Goal: Task Accomplishment & Management: Complete application form

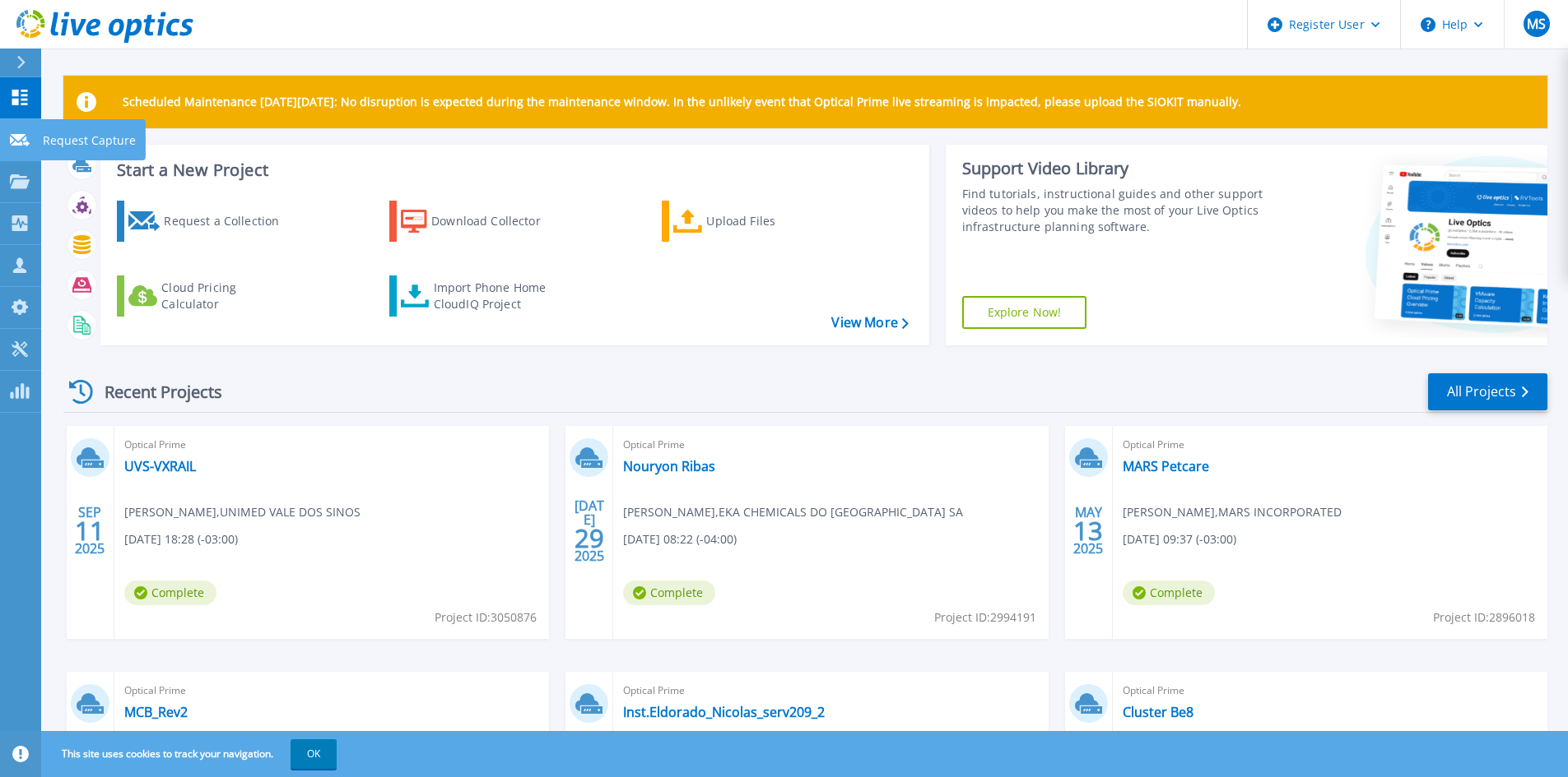
click at [24, 144] on icon at bounding box center [19, 139] width 20 height 12
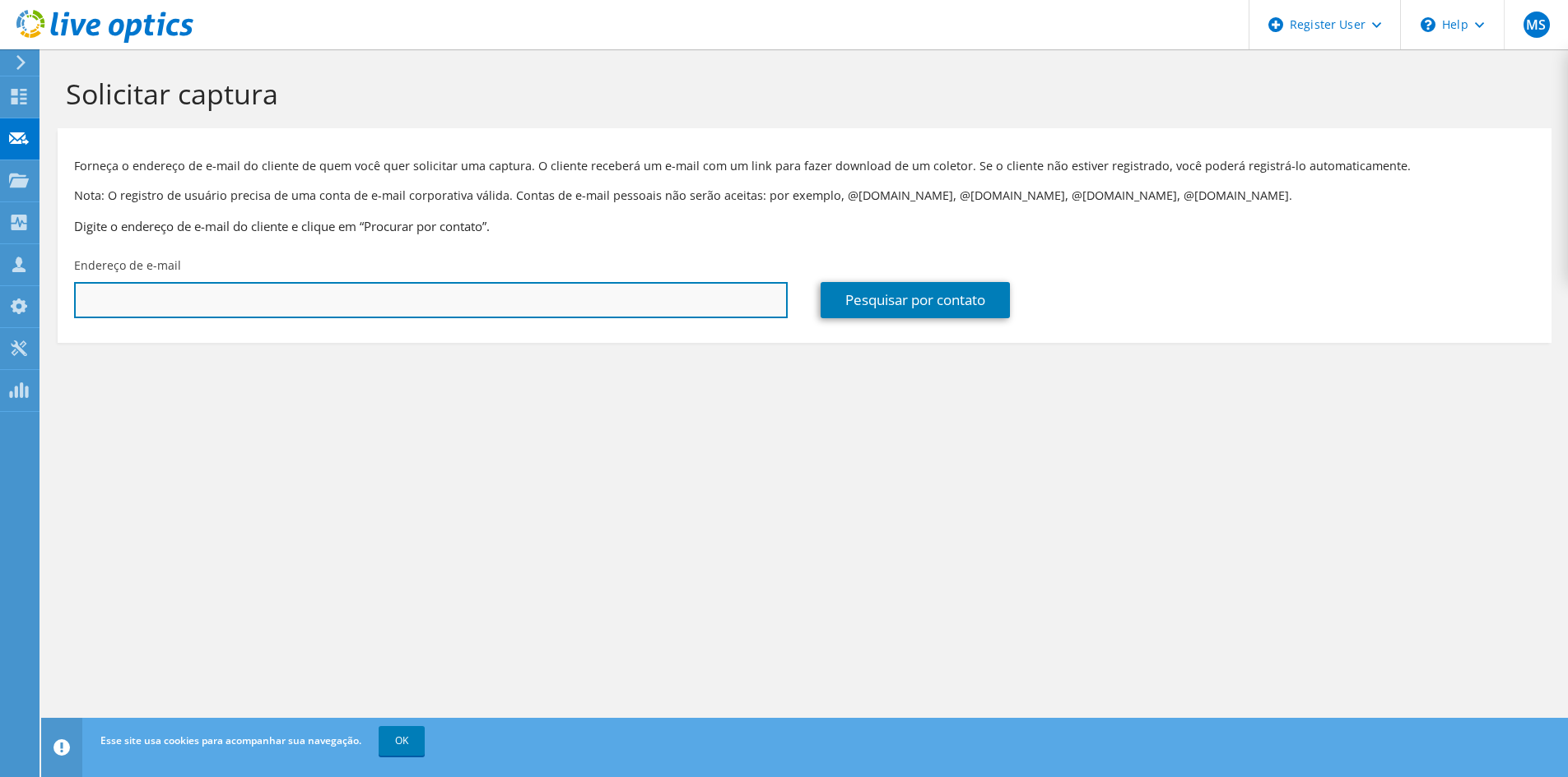
click at [646, 304] on input "text" at bounding box center [431, 300] width 713 height 36
paste input "diego.pavia@schindler.com"
type input "diego.pavia@schindler.com"
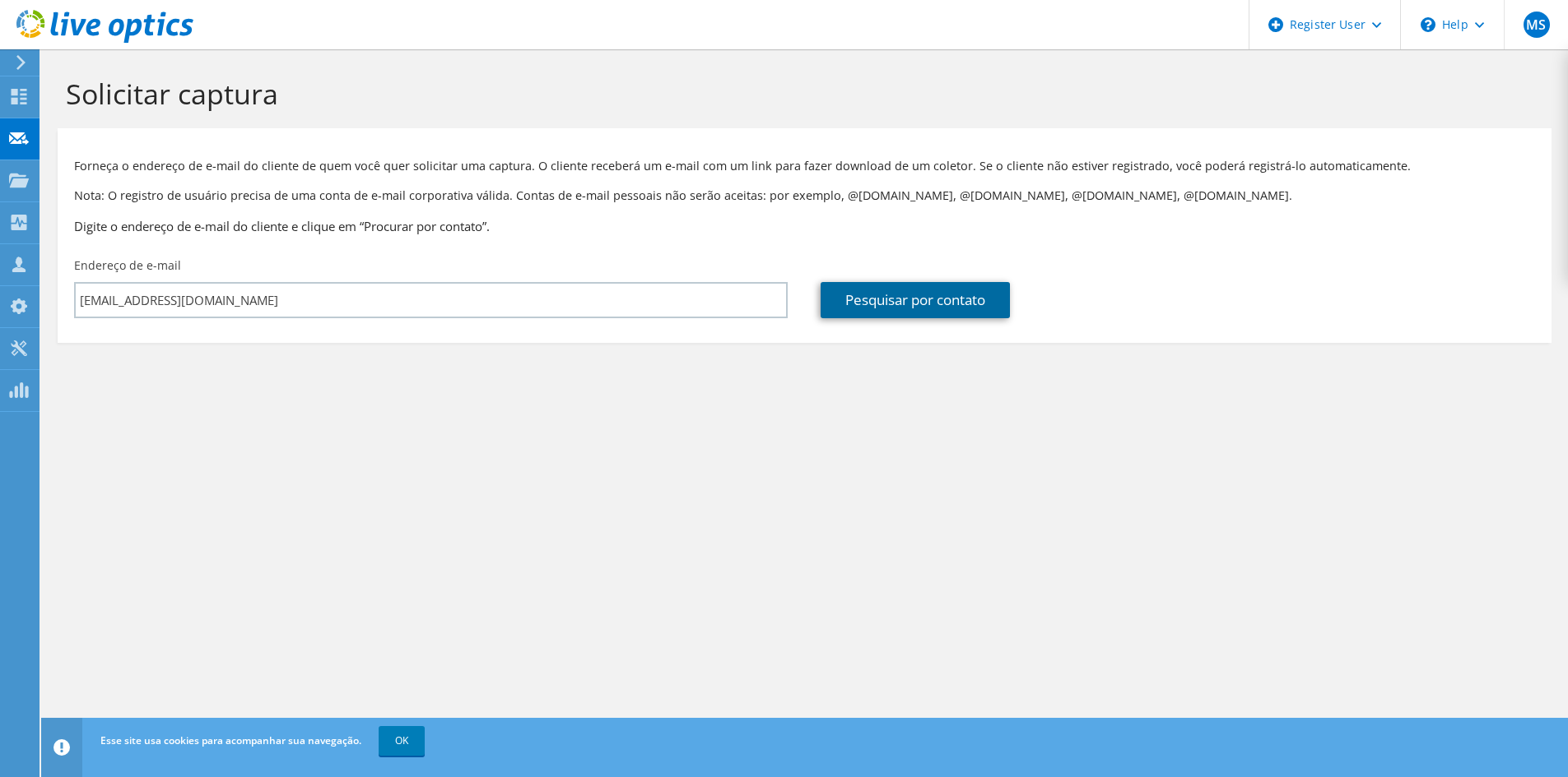
click at [947, 296] on link "Pesquisar por contato" at bounding box center [915, 300] width 189 height 36
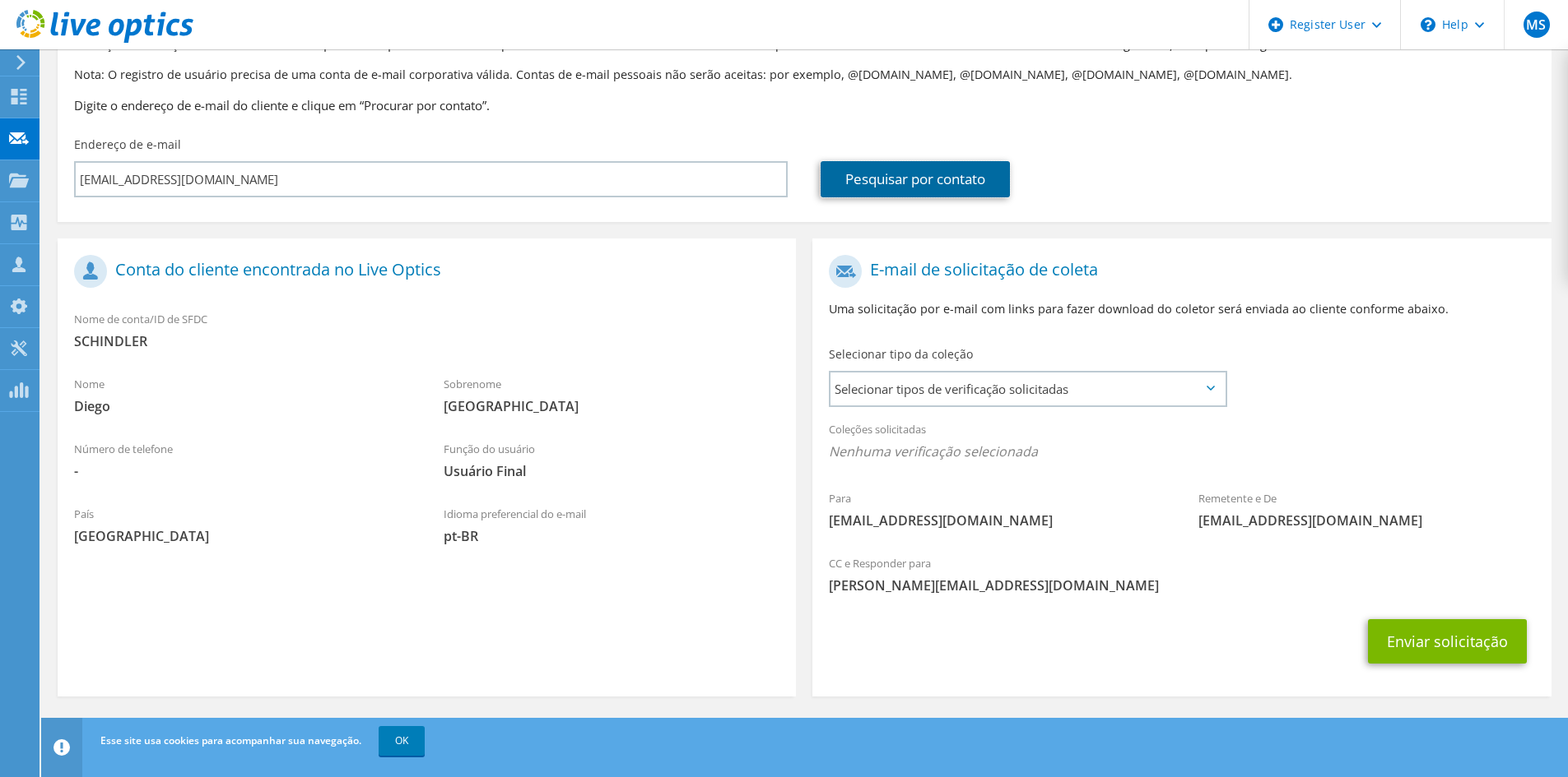
scroll to position [122, 0]
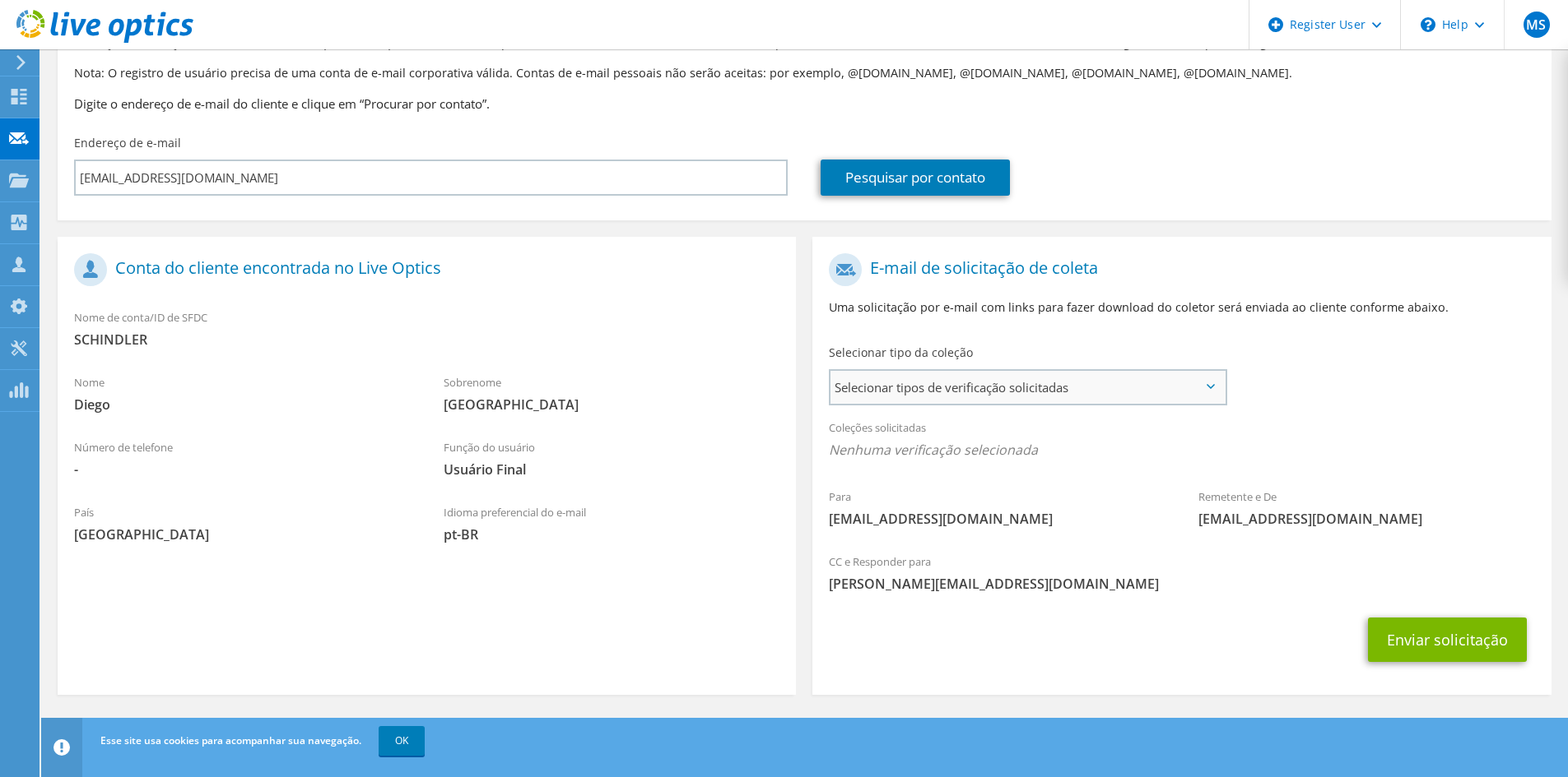
click at [972, 381] on span "Selecionar tipos de verificação solicitadas" at bounding box center [1027, 387] width 394 height 33
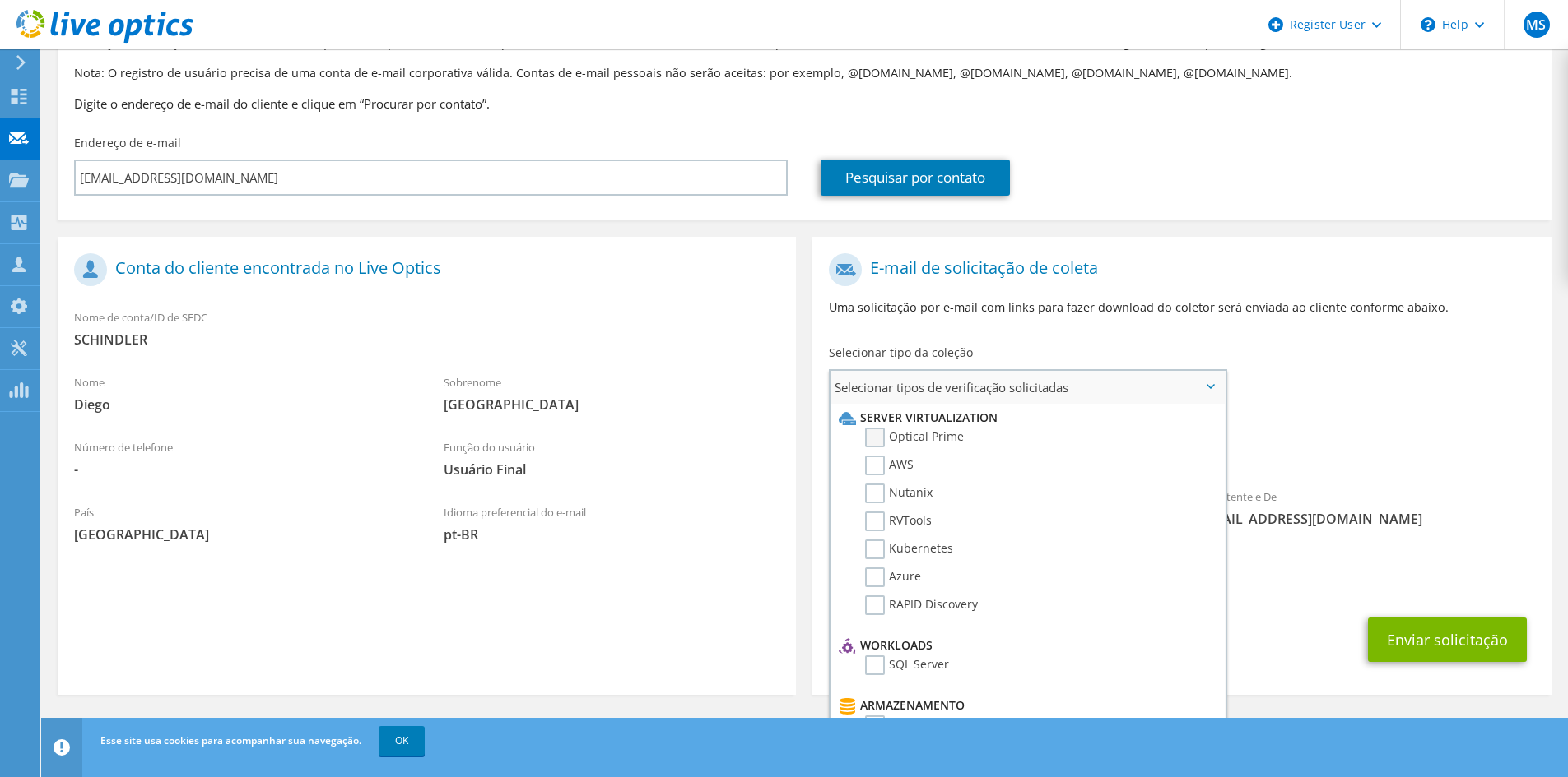
click at [924, 438] on label "Optical Prime" at bounding box center [914, 437] width 99 height 20
click at [0, 0] on input "Optical Prime" at bounding box center [0, 0] width 0 height 0
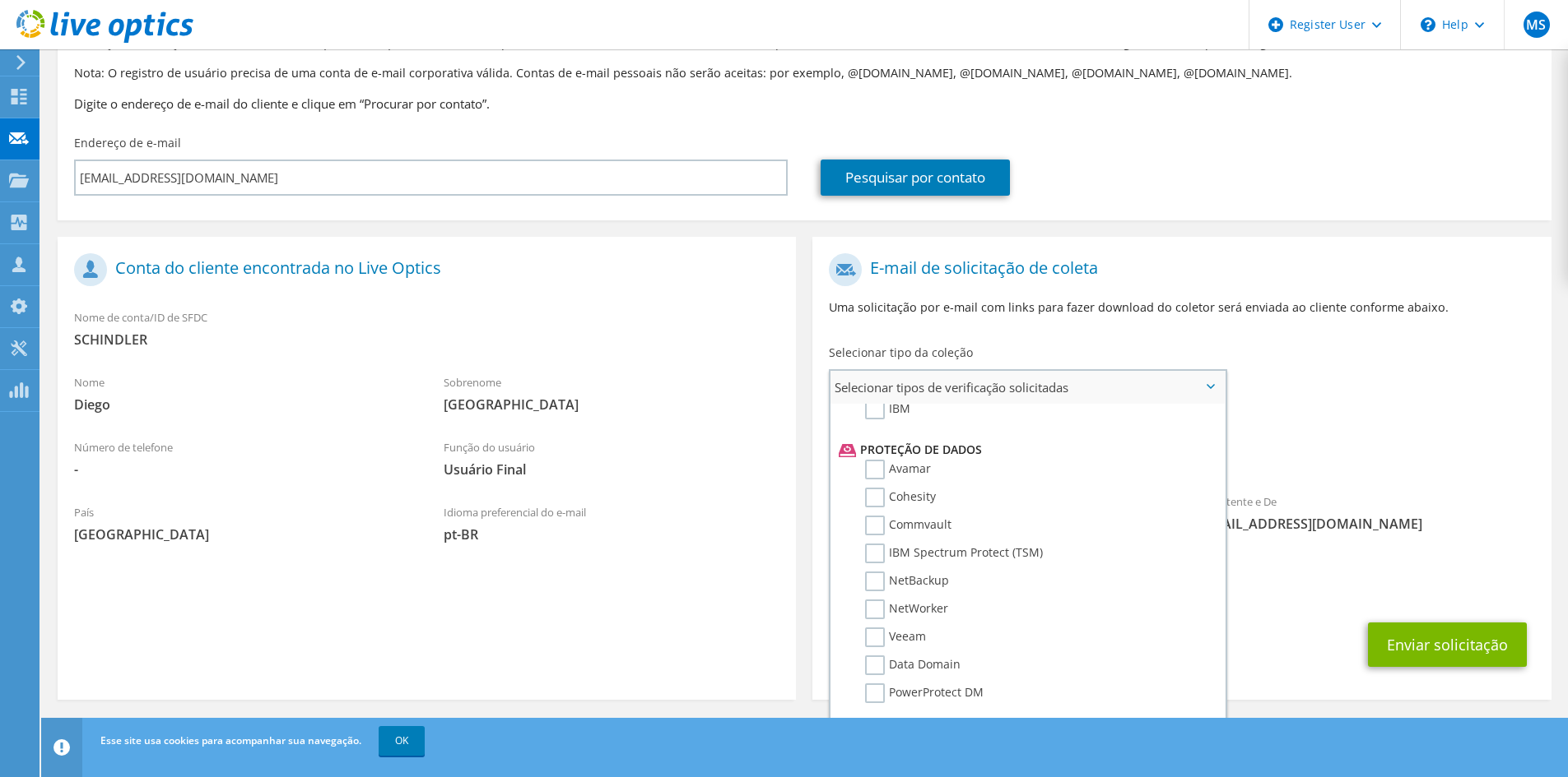
scroll to position [726, 0]
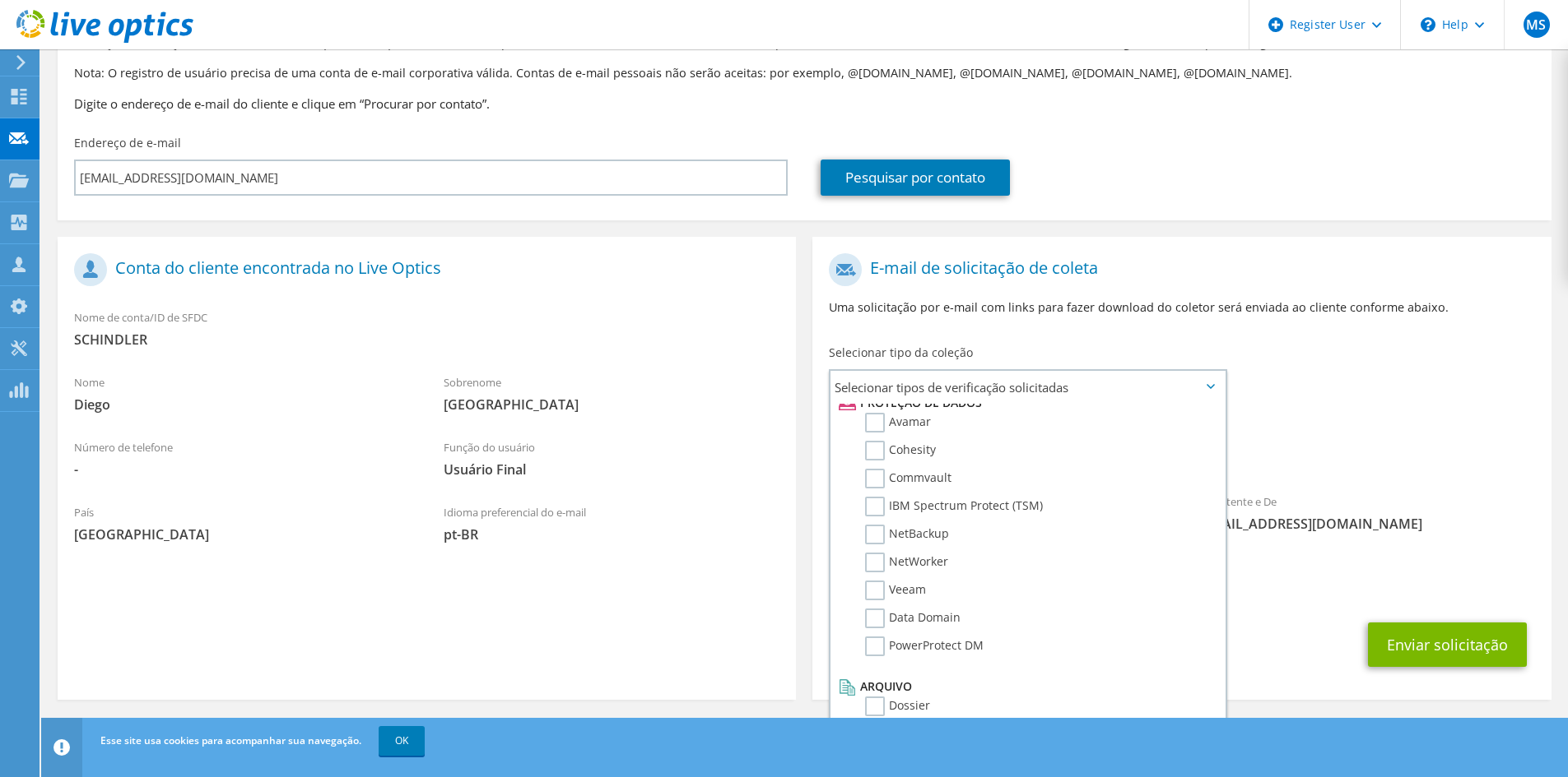
click at [1418, 472] on div "Coleções solicitadas Nenhuma verificação selecionada Optical Prime" at bounding box center [1181, 444] width 738 height 66
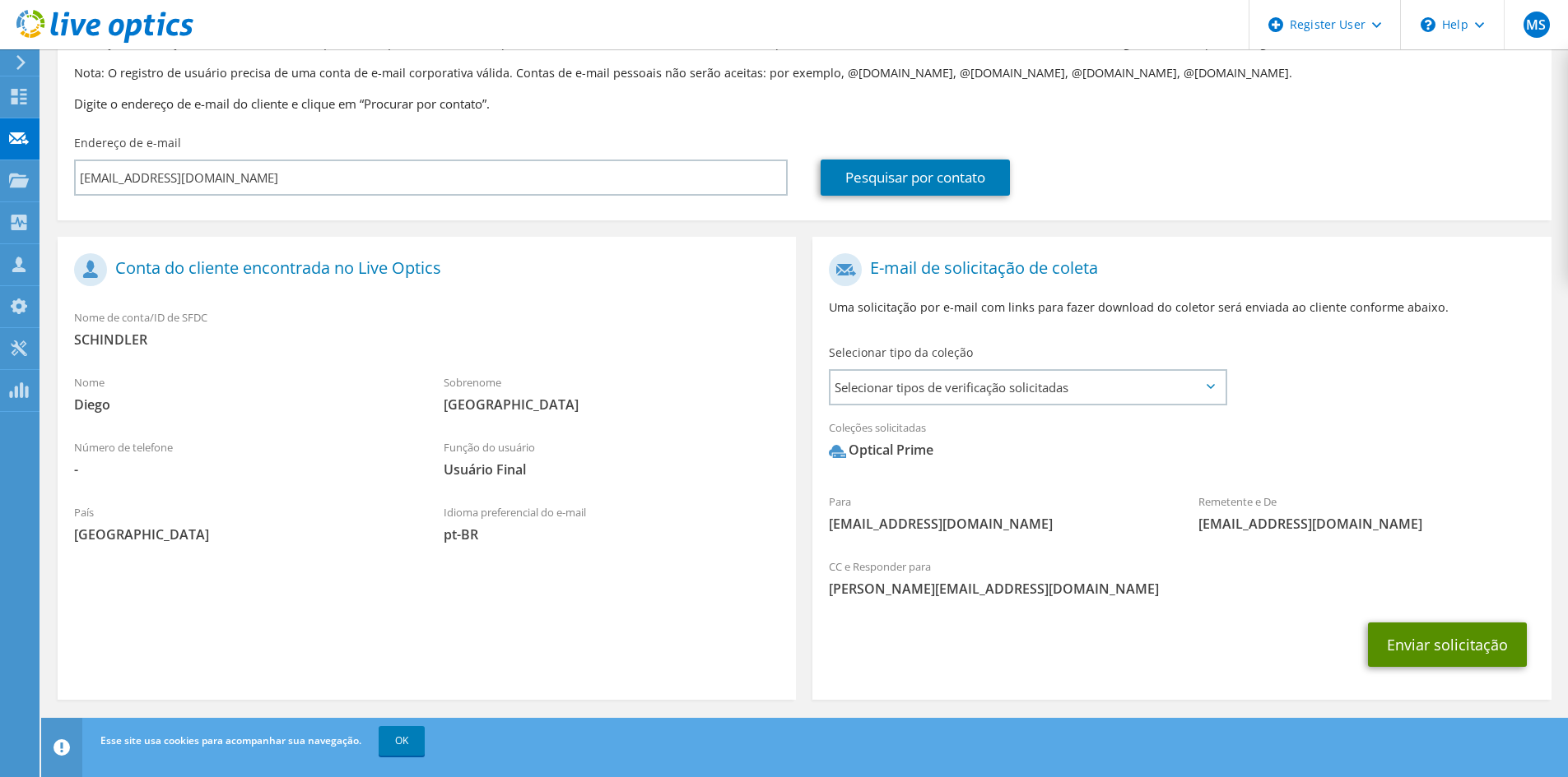
click at [1440, 649] on button "Enviar solicitação" at bounding box center [1446, 644] width 159 height 44
